Goal: Check status: Check status

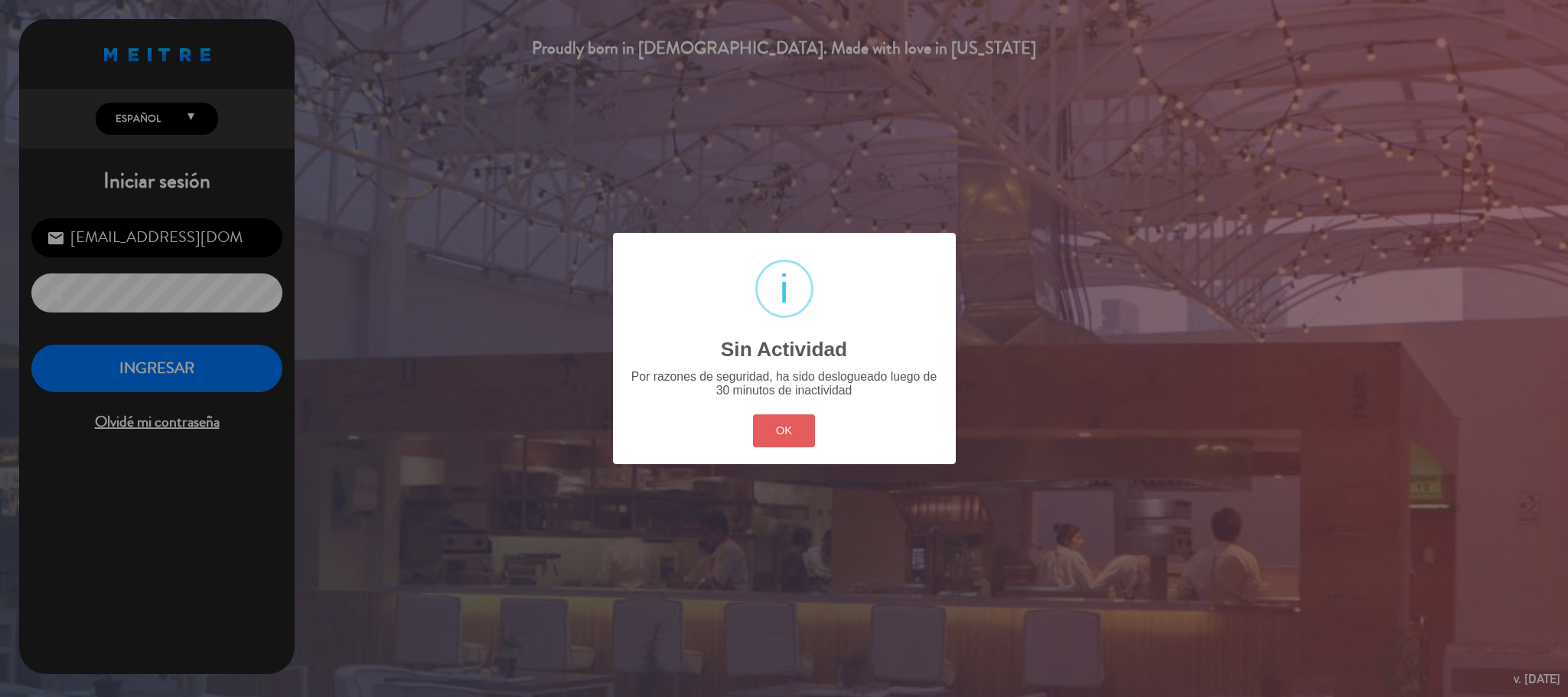
click at [776, 439] on button "OK" at bounding box center [784, 431] width 62 height 33
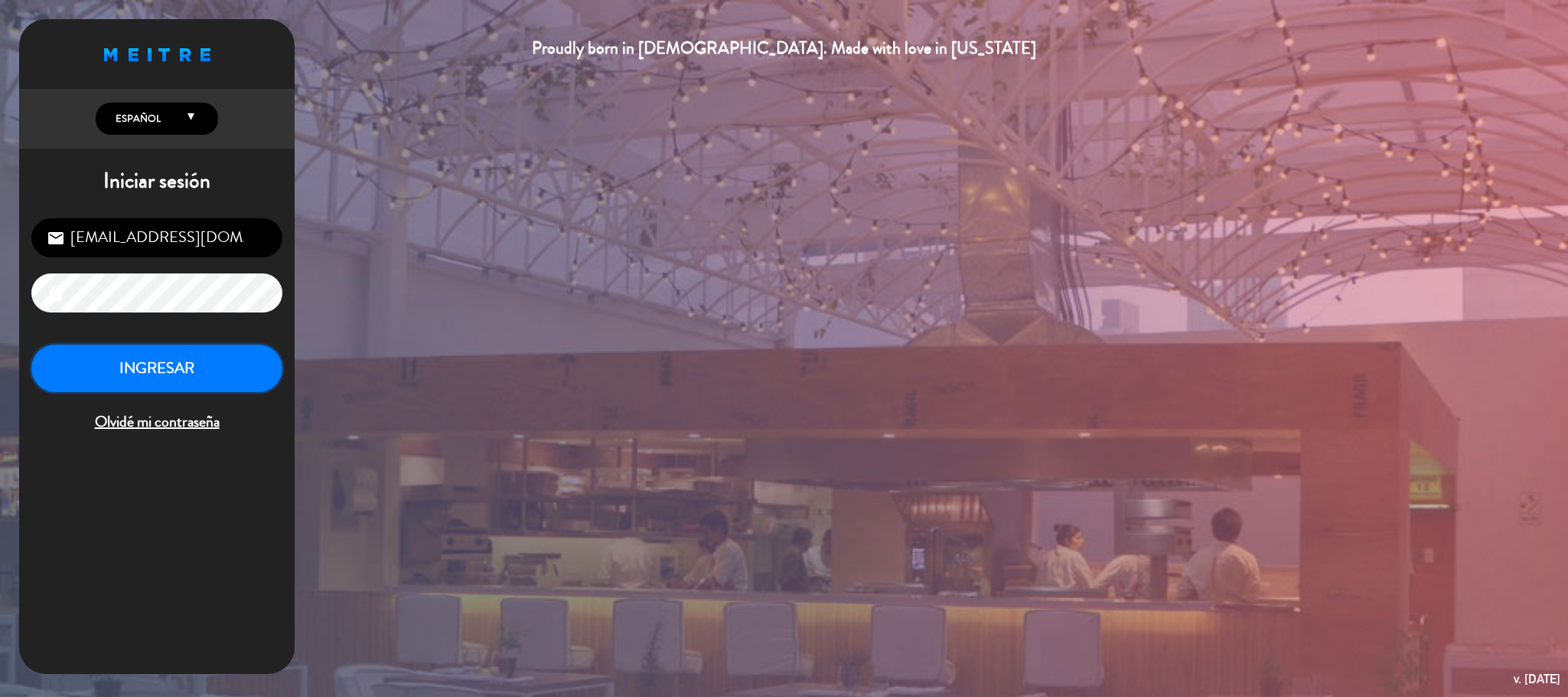
click at [212, 372] on button "INGRESAR" at bounding box center [156, 369] width 251 height 48
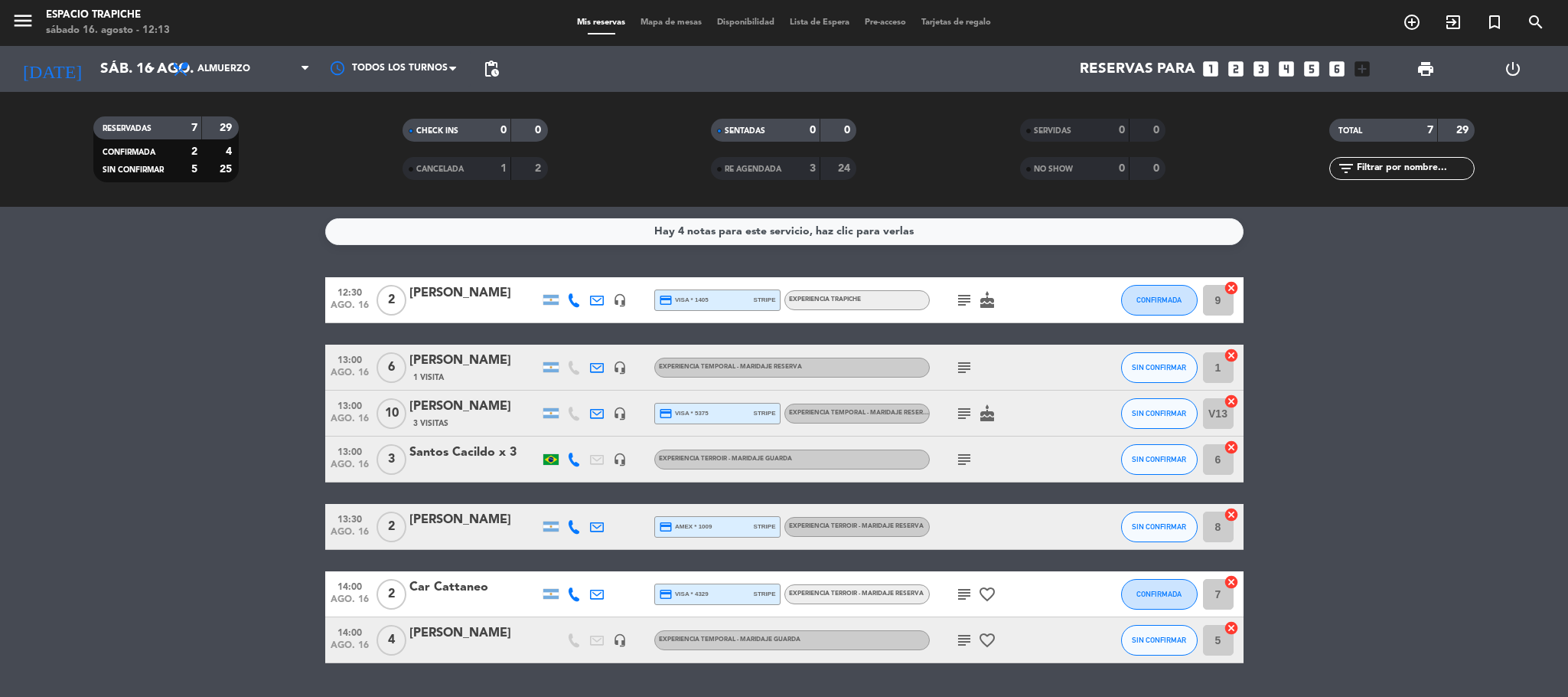
click at [577, 457] on icon at bounding box center [574, 459] width 14 height 14
click at [969, 458] on icon "subject" at bounding box center [964, 459] width 18 height 18
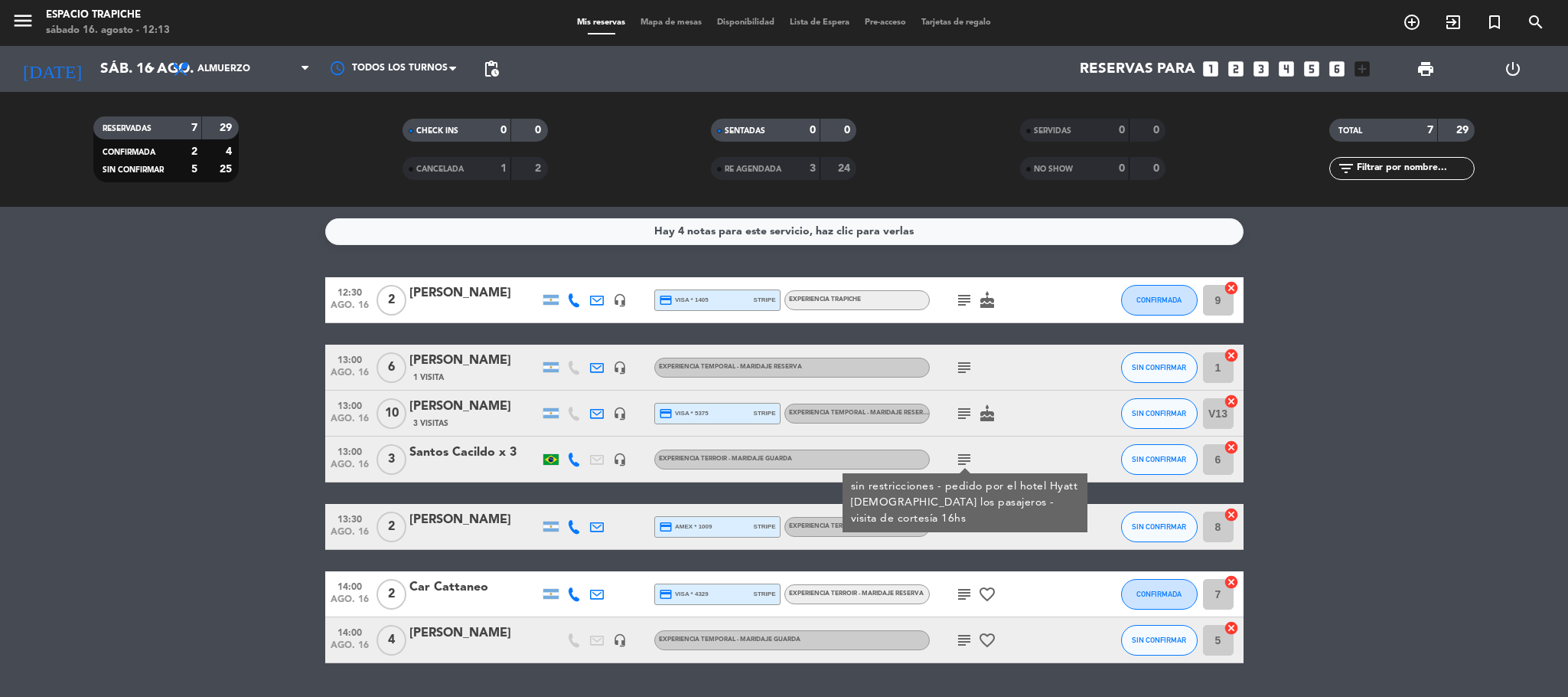
click at [969, 455] on icon "subject" at bounding box center [964, 459] width 18 height 18
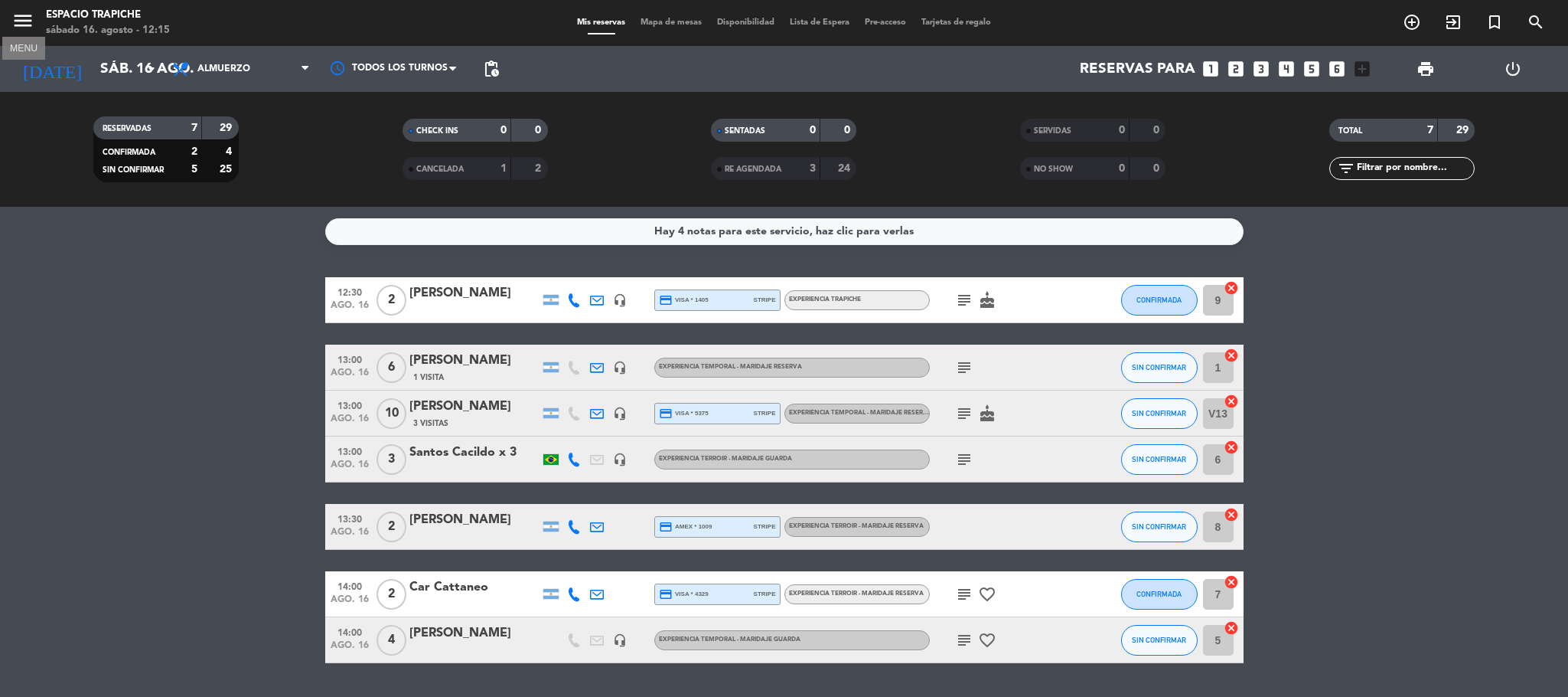
click at [18, 15] on icon "menu" at bounding box center [23, 20] width 23 height 23
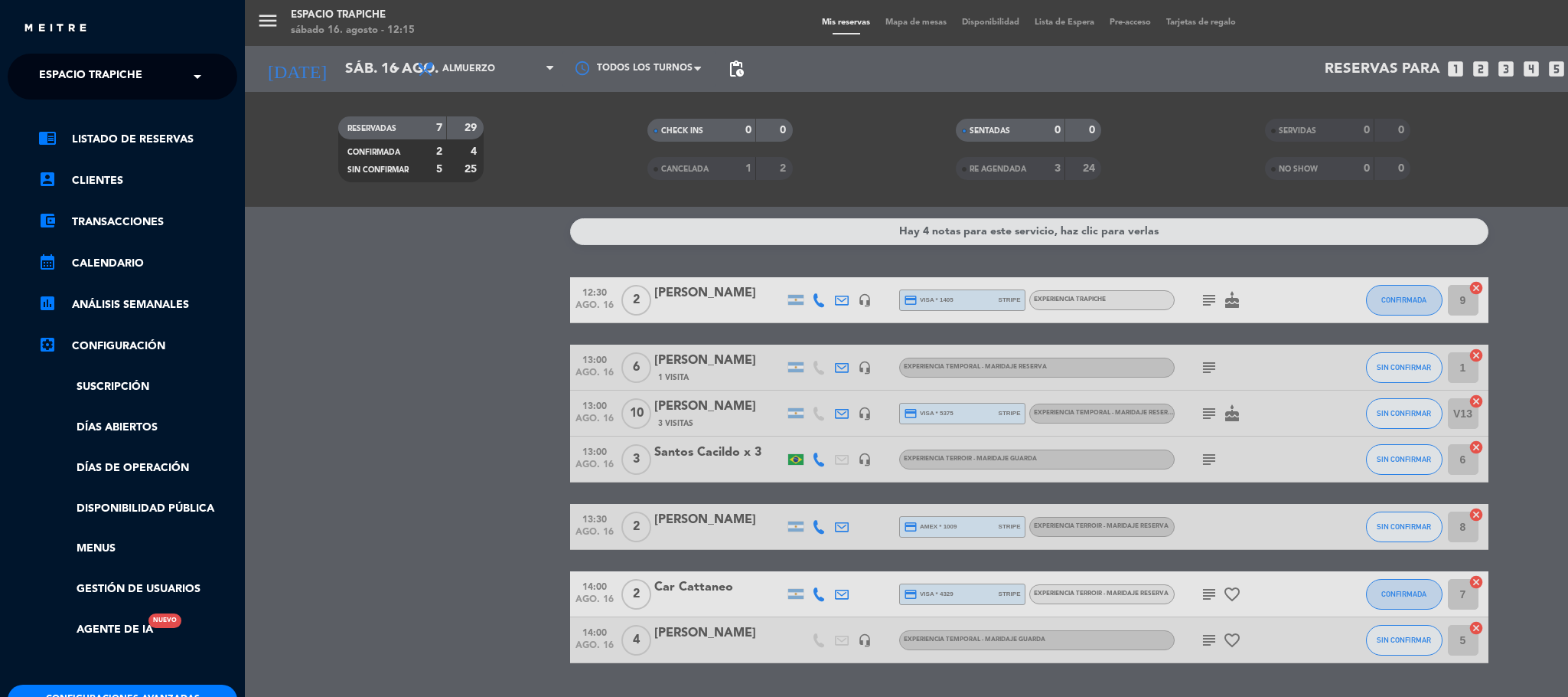
click at [45, 69] on span "Espacio Trapiche" at bounding box center [90, 76] width 104 height 32
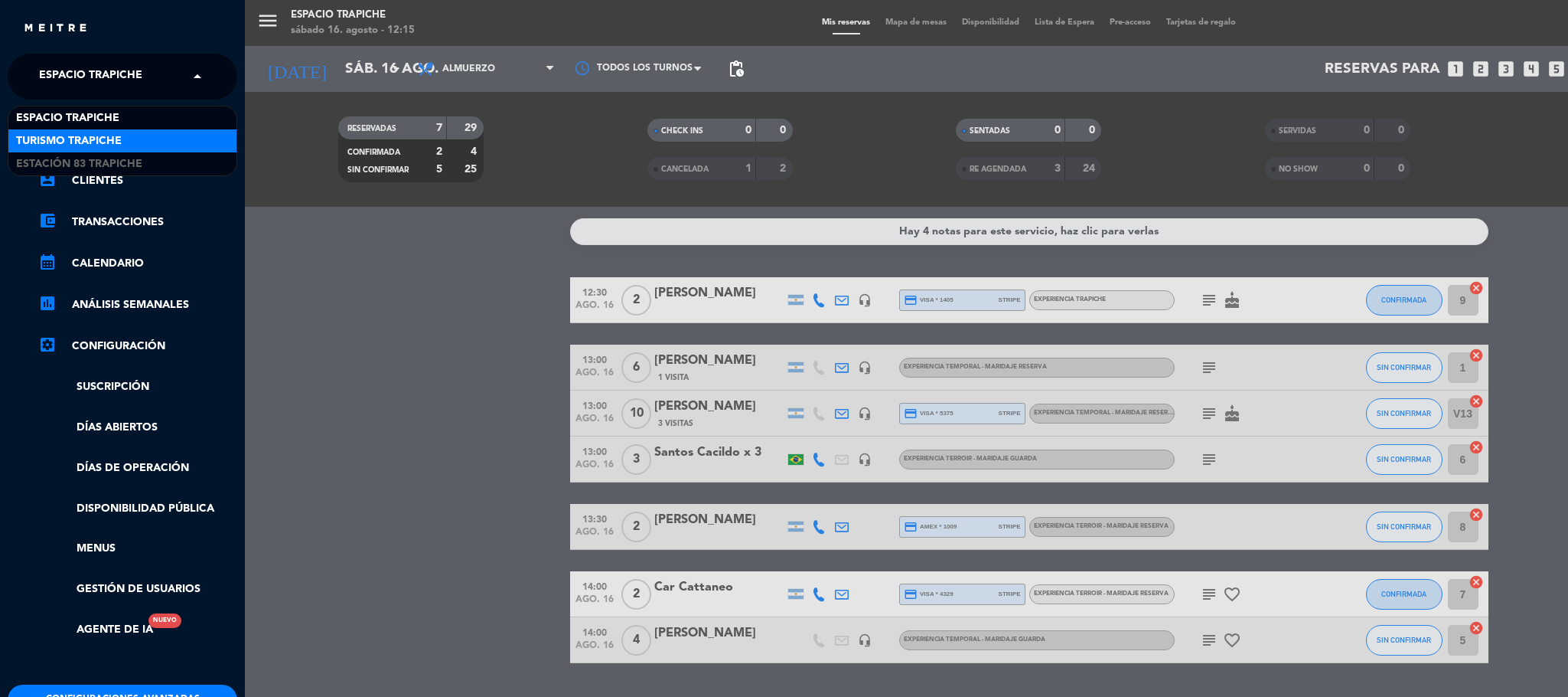
drag, startPoint x: 85, startPoint y: 127, endPoint x: 86, endPoint y: 136, distance: 9.1
click at [86, 136] on div "Espacio Trapiche Turismo Trapiche Estación 83 Trapiche" at bounding box center [123, 140] width 228 height 69
click at [86, 136] on span "Turismo Trapiche" at bounding box center [69, 141] width 106 height 17
